Goal: Entertainment & Leisure: Consume media (video, audio)

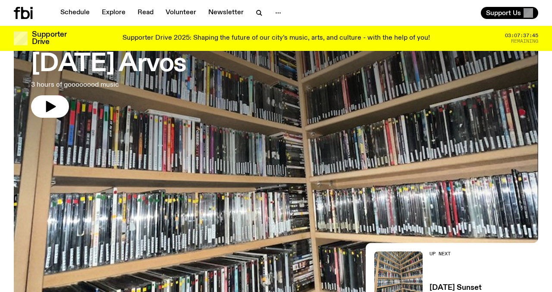
scroll to position [59, 0]
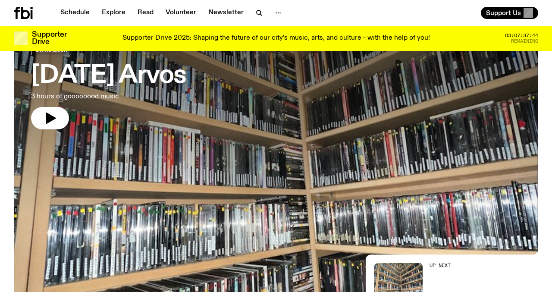
click at [130, 75] on h3 "[DATE] Arvos" at bounding box center [108, 76] width 155 height 24
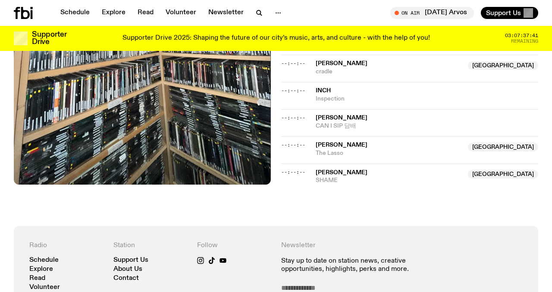
scroll to position [533, 0]
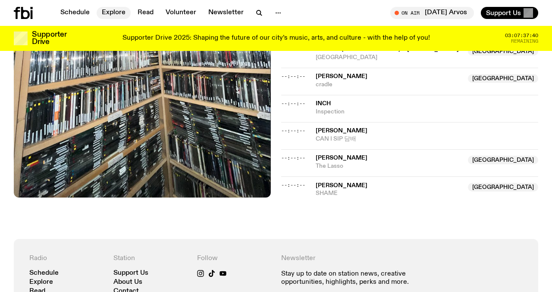
click at [104, 15] on link "Explore" at bounding box center [114, 13] width 34 height 12
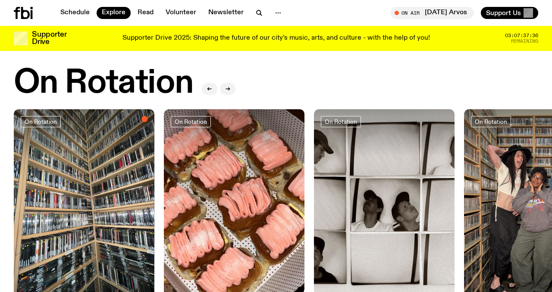
scroll to position [373, 0]
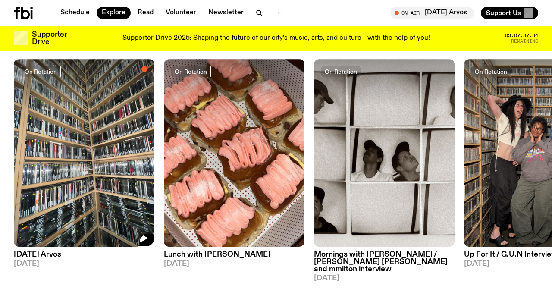
click at [130, 184] on img at bounding box center [84, 153] width 141 height 188
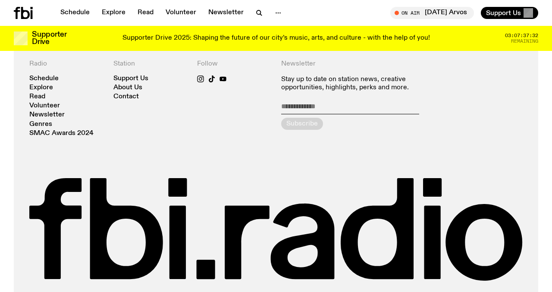
scroll to position [733, 0]
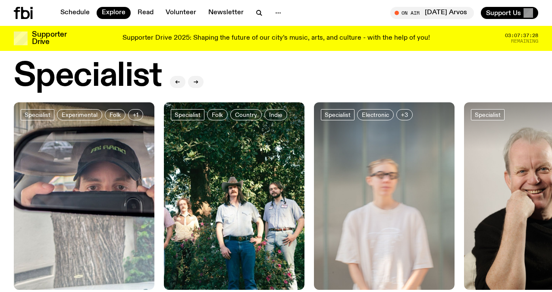
scroll to position [746, 0]
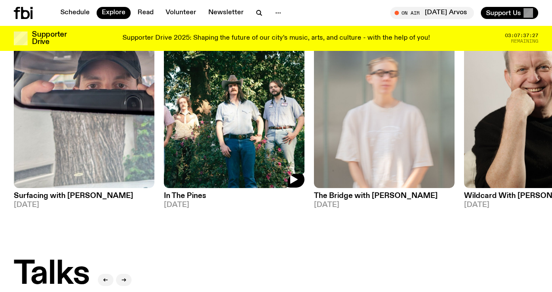
click at [222, 102] on img at bounding box center [234, 94] width 141 height 188
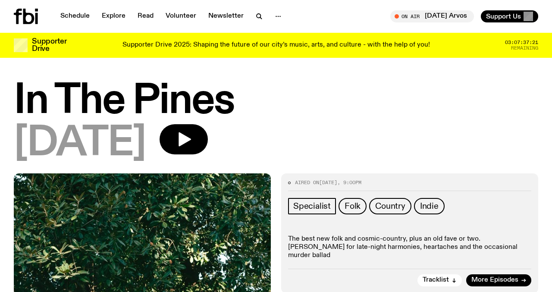
click at [145, 151] on span "[DATE]" at bounding box center [80, 143] width 132 height 39
click at [130, 109] on h1 "In The Pines" at bounding box center [276, 101] width 524 height 39
click at [115, 16] on link "Explore" at bounding box center [114, 16] width 34 height 12
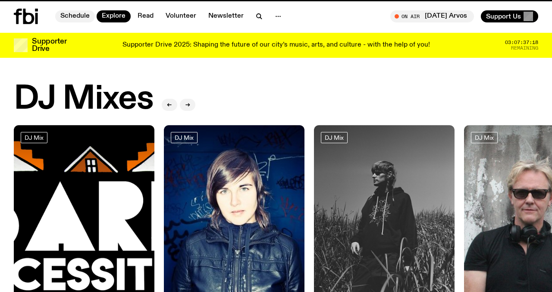
click at [82, 16] on link "Schedule" at bounding box center [75, 16] width 40 height 12
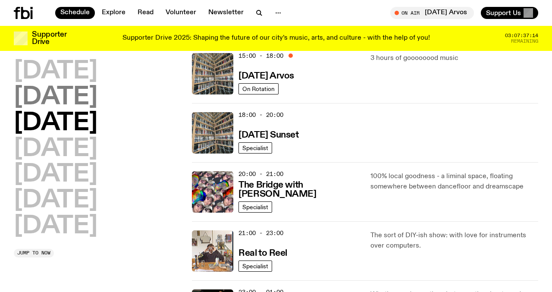
click at [58, 88] on h2 "[DATE]" at bounding box center [56, 97] width 84 height 24
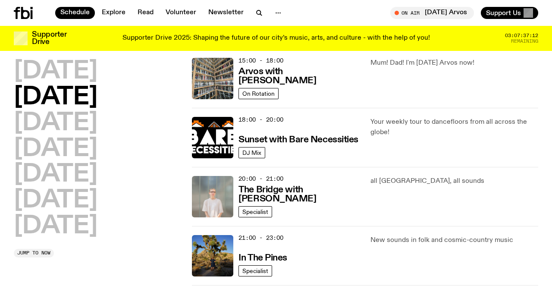
scroll to position [332, 0]
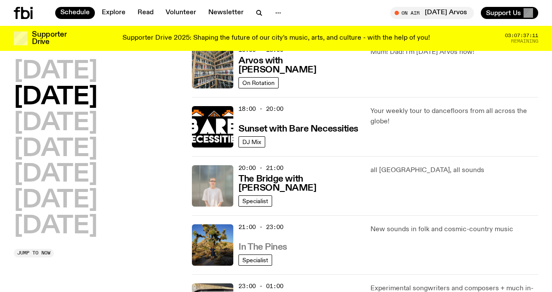
click at [280, 248] on h3 "In The Pines" at bounding box center [262, 247] width 49 height 9
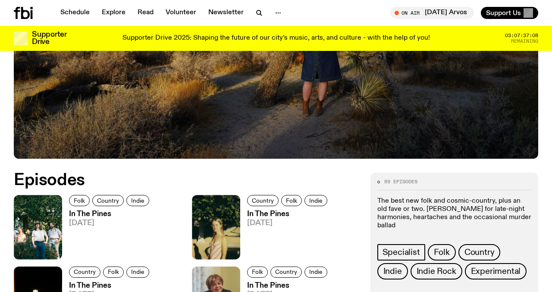
scroll to position [404, 0]
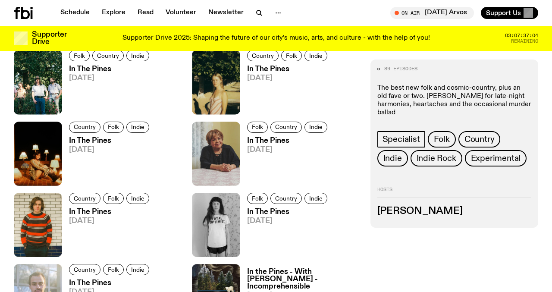
drag, startPoint x: 485, startPoint y: 220, endPoint x: 376, endPoint y: 213, distance: 108.5
click at [376, 213] on div "89 episodes The best new folk and cosmic-country, plus an old fave or two. [PER…" at bounding box center [454, 143] width 168 height 168
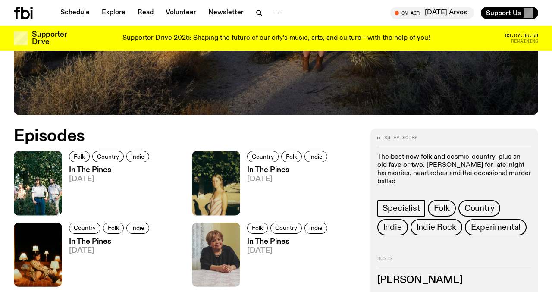
scroll to position [301, 0]
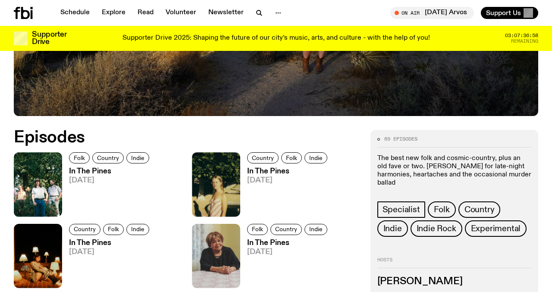
click at [215, 191] on img at bounding box center [216, 184] width 48 height 64
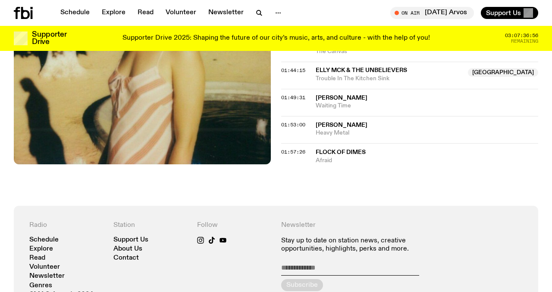
scroll to position [863, 0]
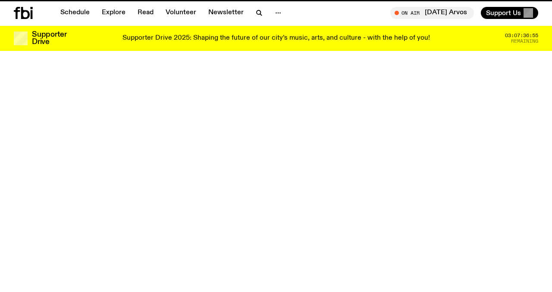
scroll to position [301, 0]
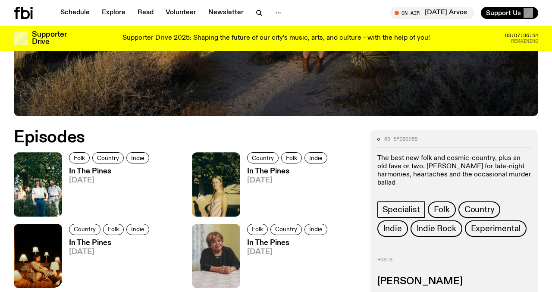
click at [46, 250] on img at bounding box center [38, 256] width 48 height 64
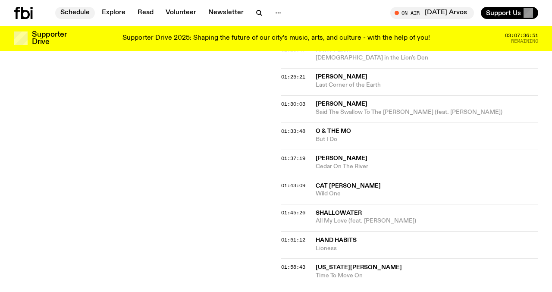
scroll to position [773, 0]
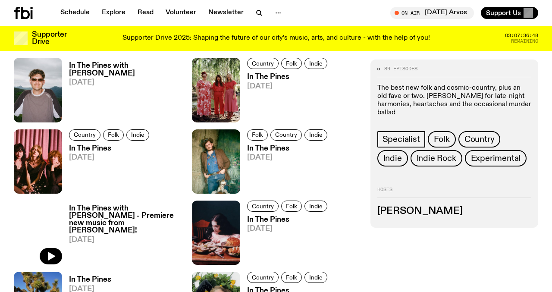
scroll to position [1258, 0]
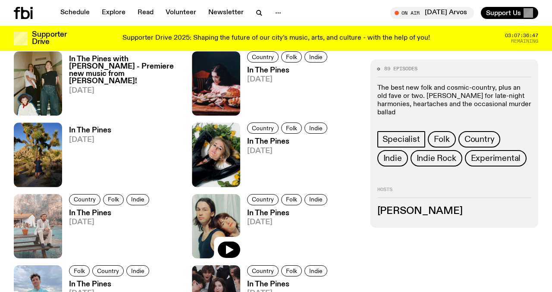
click at [213, 221] on img at bounding box center [216, 226] width 48 height 64
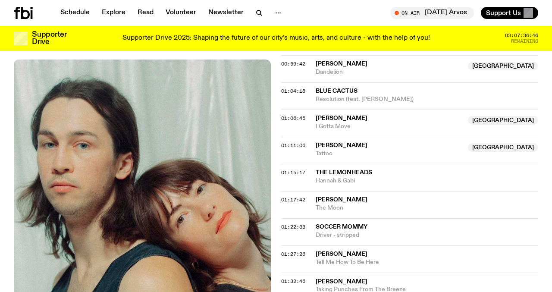
scroll to position [866, 0]
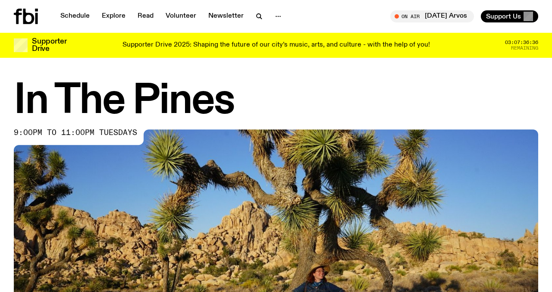
click at [383, 86] on h1 "In The Pines" at bounding box center [276, 101] width 524 height 39
